Goal: Task Accomplishment & Management: Manage account settings

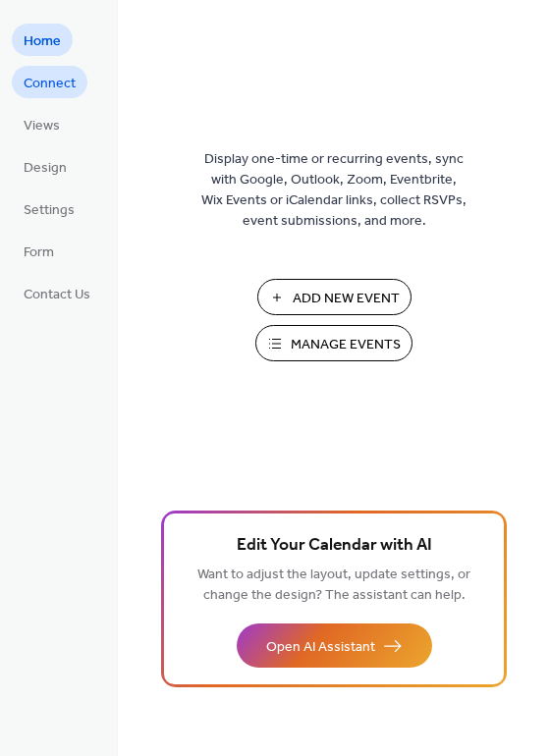
click at [36, 84] on span "Connect" at bounding box center [50, 84] width 52 height 21
click at [55, 94] on span "Connect" at bounding box center [50, 84] width 52 height 21
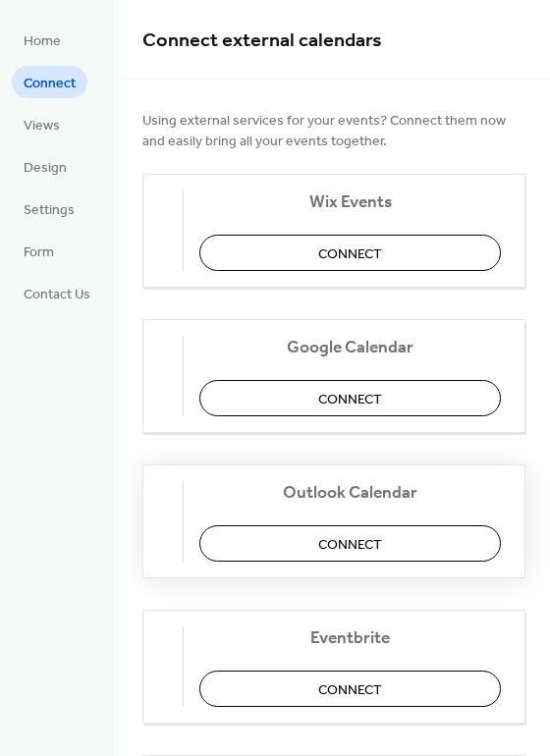
click at [327, 549] on button "Connect" at bounding box center [349, 543] width 301 height 36
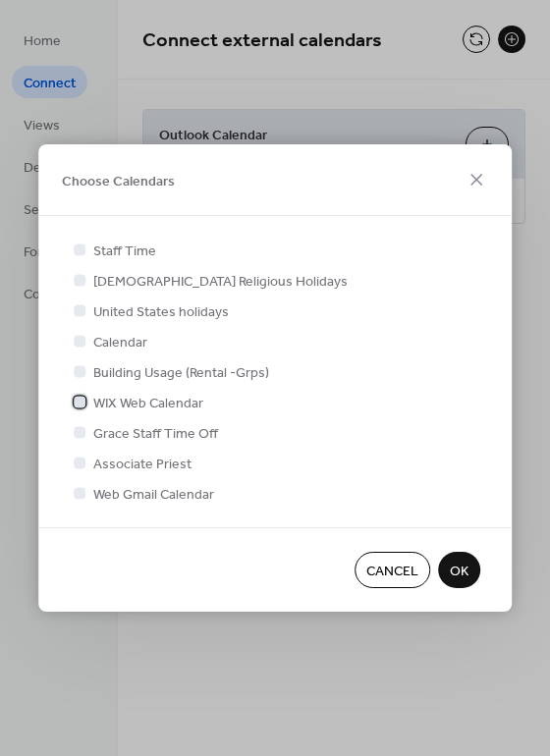
click at [117, 404] on span "WIX Web Calendar" at bounding box center [148, 404] width 110 height 21
click at [470, 575] on button "OK" at bounding box center [459, 570] width 42 height 36
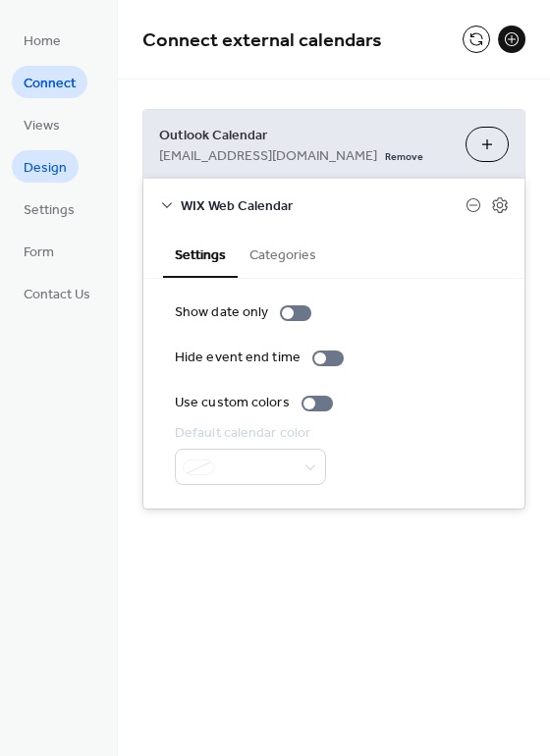
click at [64, 164] on span "Design" at bounding box center [45, 168] width 43 height 21
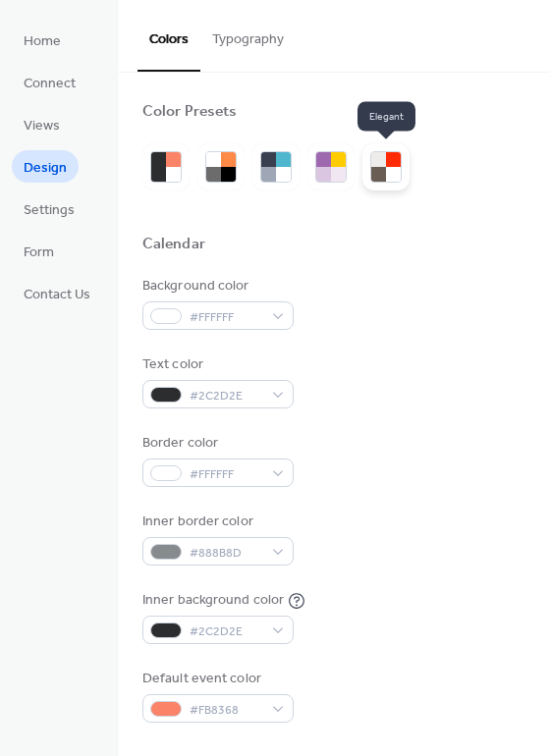
click at [387, 181] on div at bounding box center [393, 174] width 15 height 15
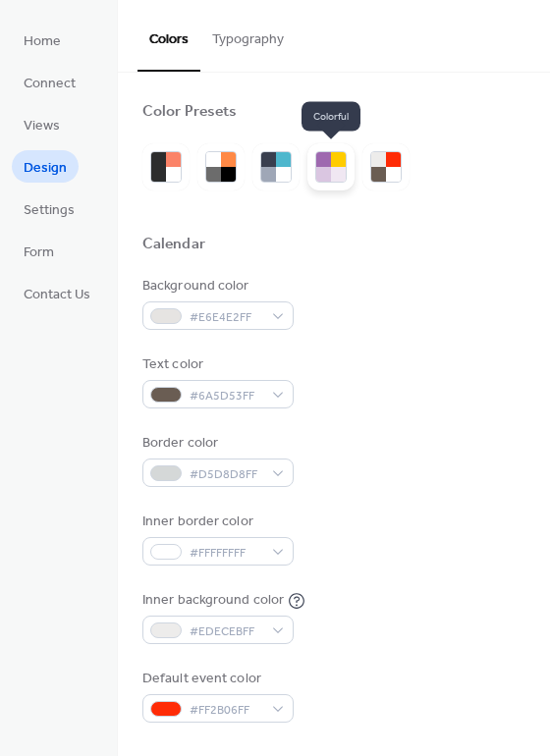
click at [334, 177] on div at bounding box center [338, 174] width 15 height 15
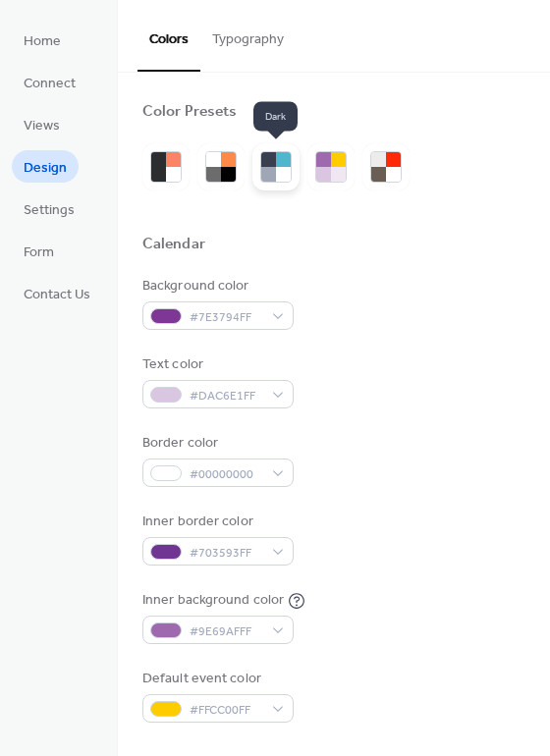
click at [283, 176] on div at bounding box center [283, 174] width 15 height 15
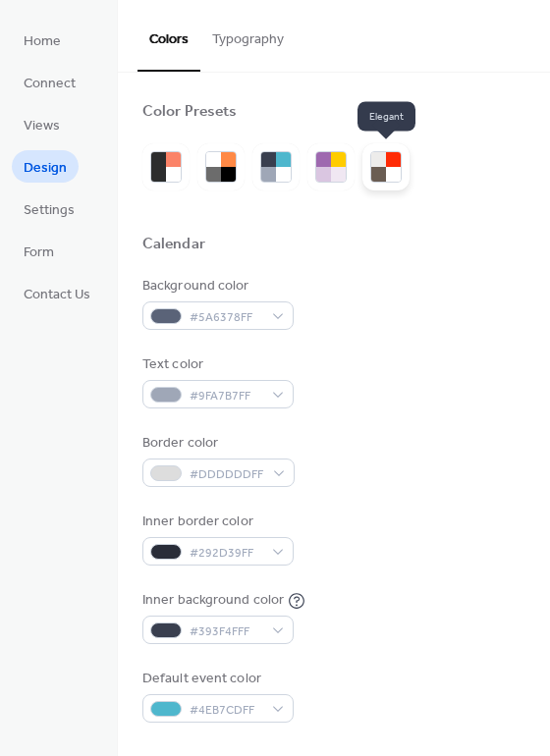
click at [393, 171] on div at bounding box center [393, 174] width 15 height 15
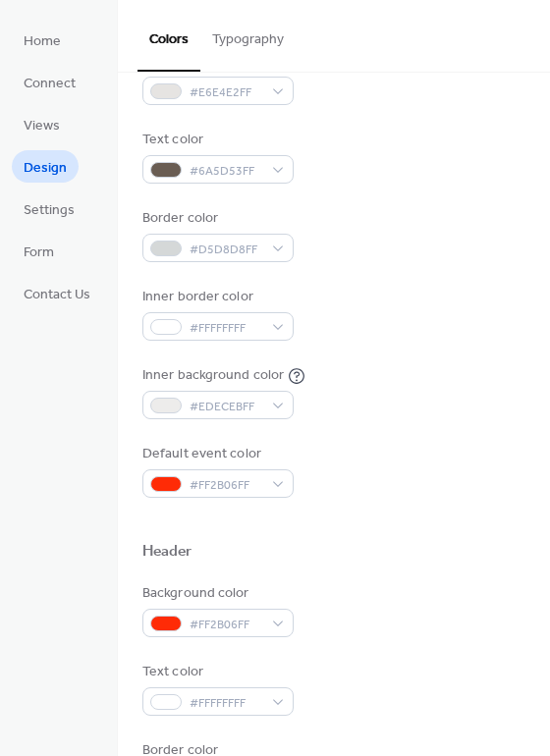
scroll to position [294, 0]
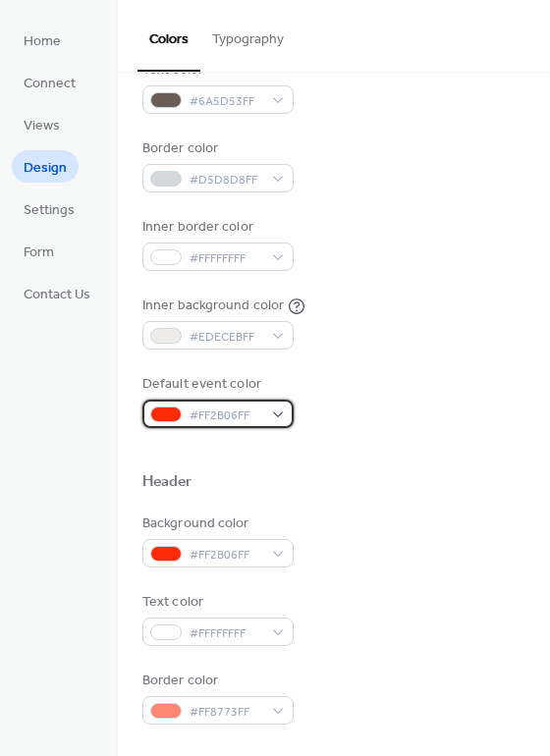
click at [281, 409] on div "#FF2B06FF" at bounding box center [217, 413] width 151 height 28
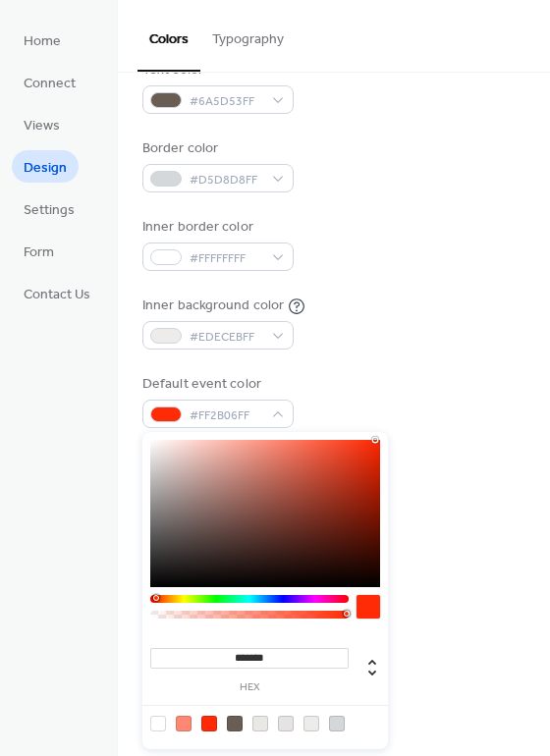
type input "*******"
click at [276, 597] on div at bounding box center [249, 599] width 198 height 8
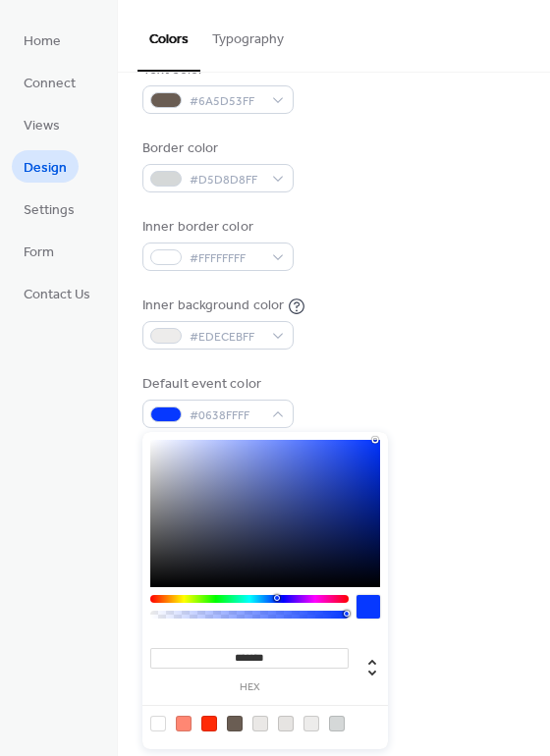
click at [450, 370] on div "Background color #E6E4E2FF Text color #6A5D53FF Border color #D5D8D8FF Inner bo…" at bounding box center [333, 204] width 383 height 447
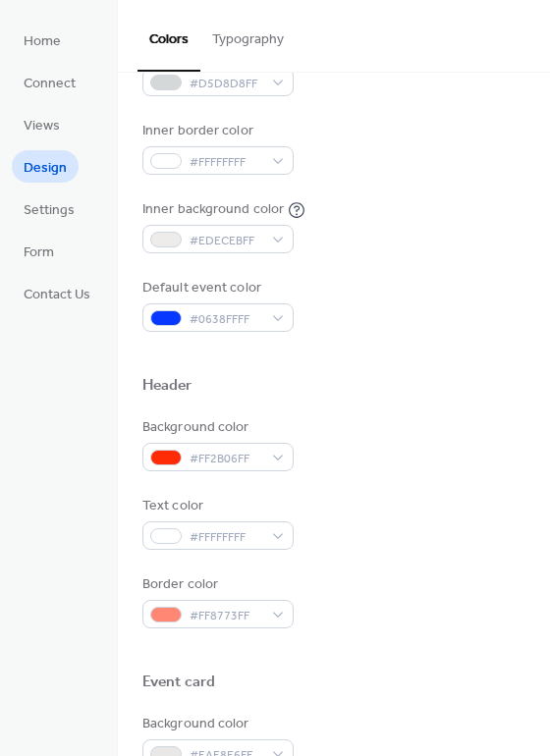
scroll to position [393, 0]
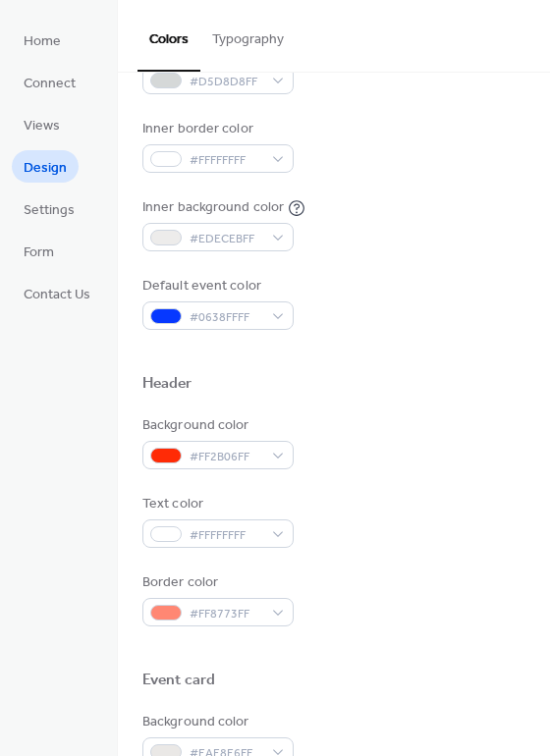
click at [267, 440] on div "Background color #FF2B06FF" at bounding box center [217, 442] width 151 height 54
click at [269, 447] on div "#FF2B06FF" at bounding box center [217, 455] width 151 height 28
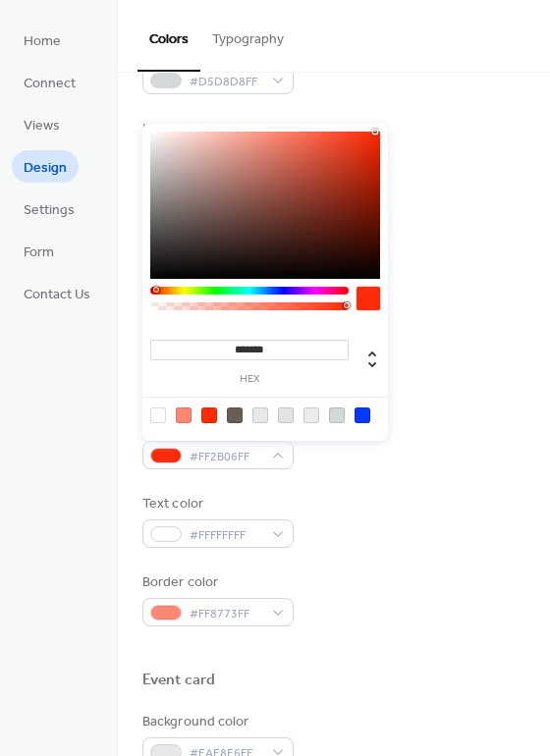
click at [160, 408] on div at bounding box center [158, 415] width 16 height 16
click at [336, 415] on div at bounding box center [337, 415] width 16 height 16
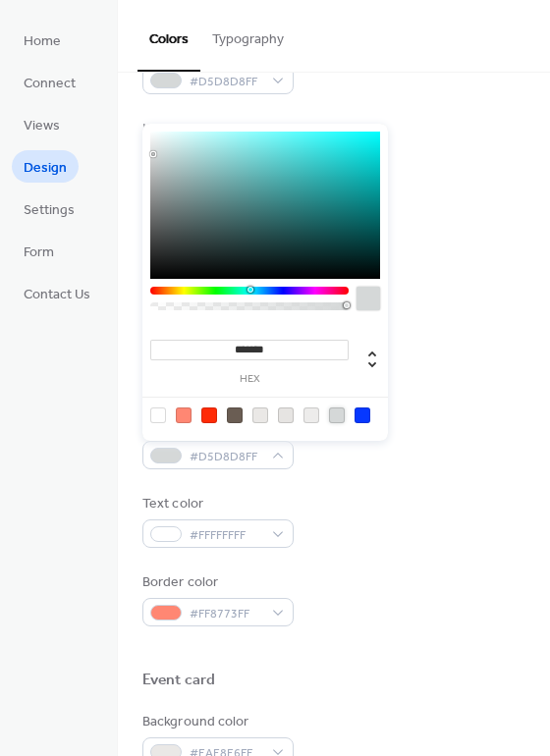
click at [366, 416] on div at bounding box center [362, 415] width 16 height 16
type input "*******"
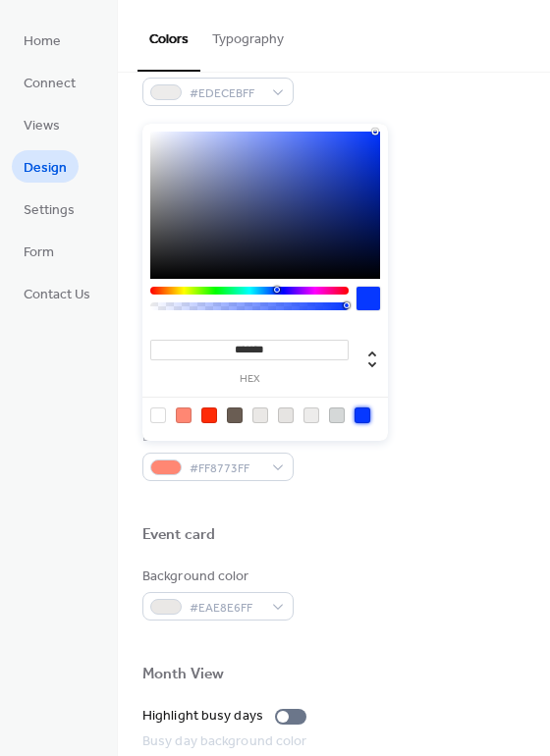
scroll to position [589, 0]
